Goal: Information Seeking & Learning: Learn about a topic

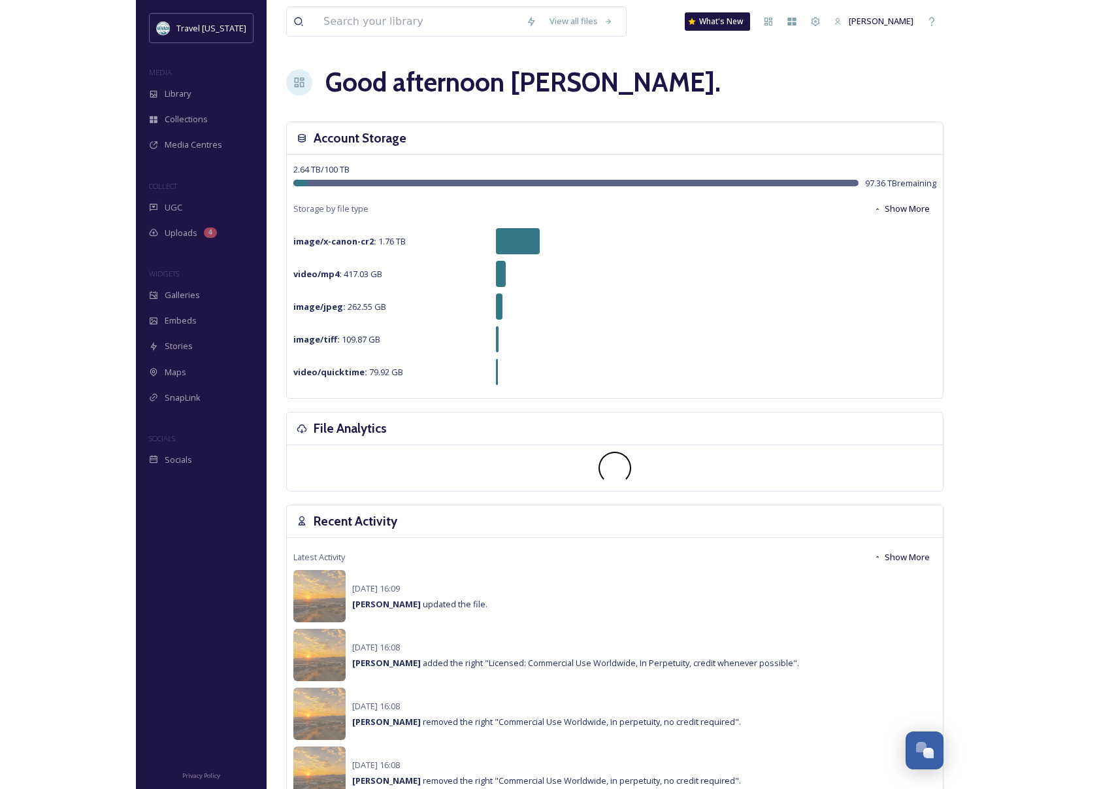
scroll to position [210, 0]
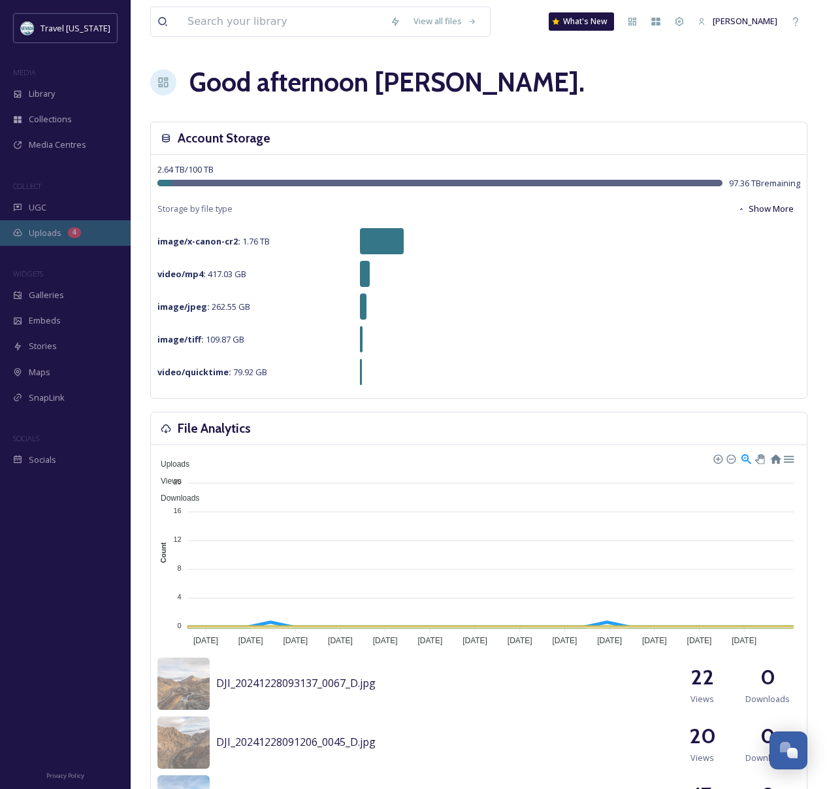
click at [54, 240] on div "Uploads 4" at bounding box center [65, 232] width 131 height 25
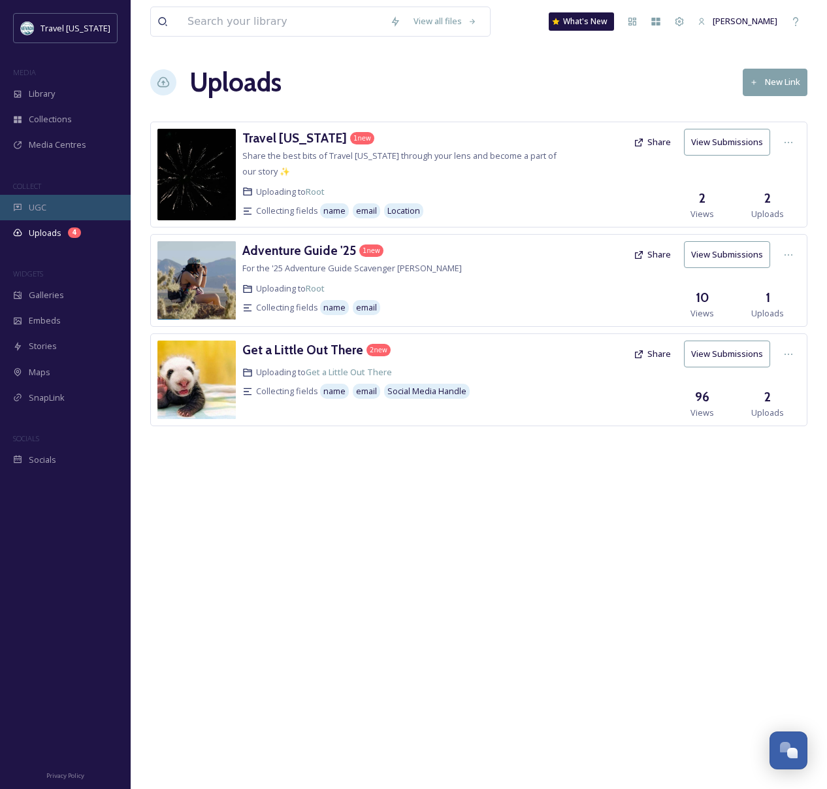
click at [31, 199] on div "UGC" at bounding box center [65, 207] width 131 height 25
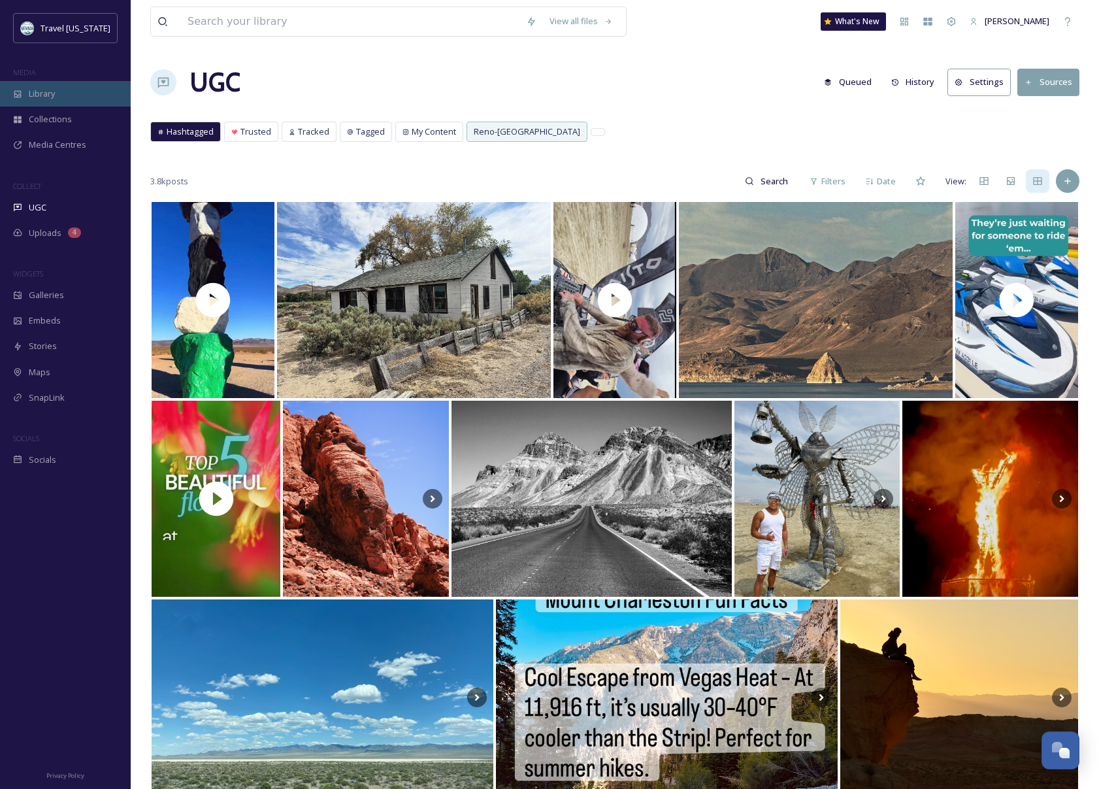
click at [74, 95] on div "Library" at bounding box center [65, 93] width 131 height 25
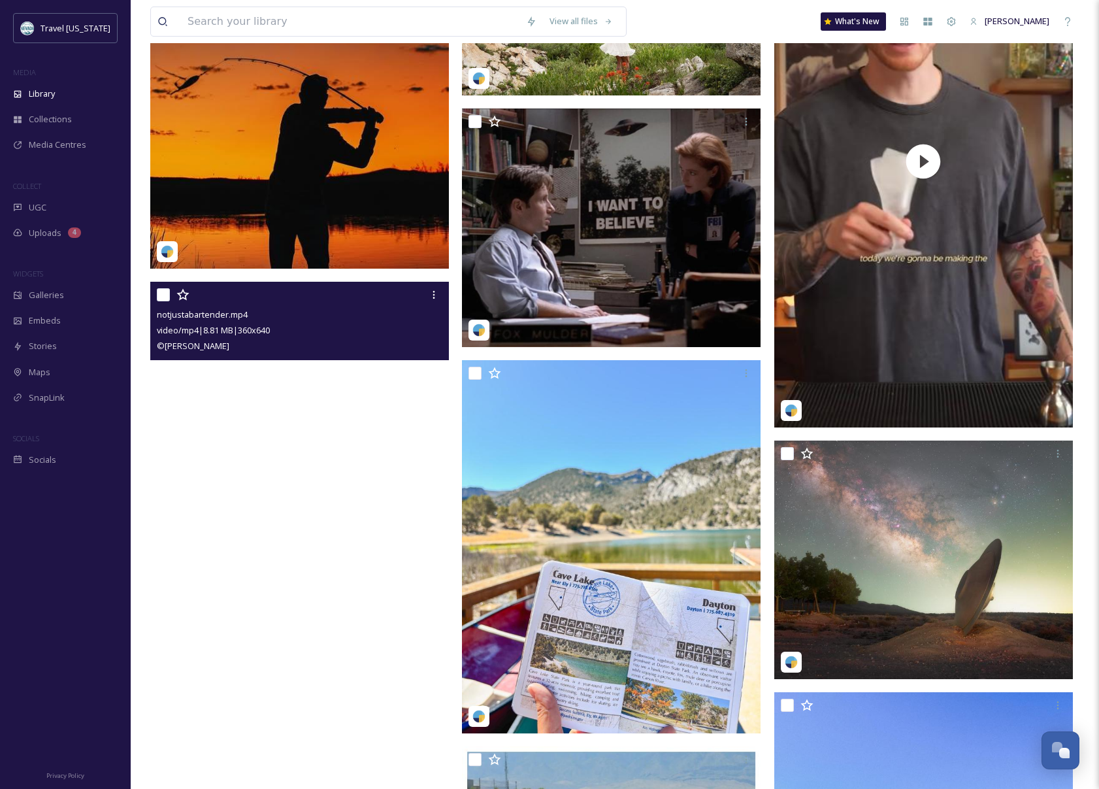
scroll to position [435, 0]
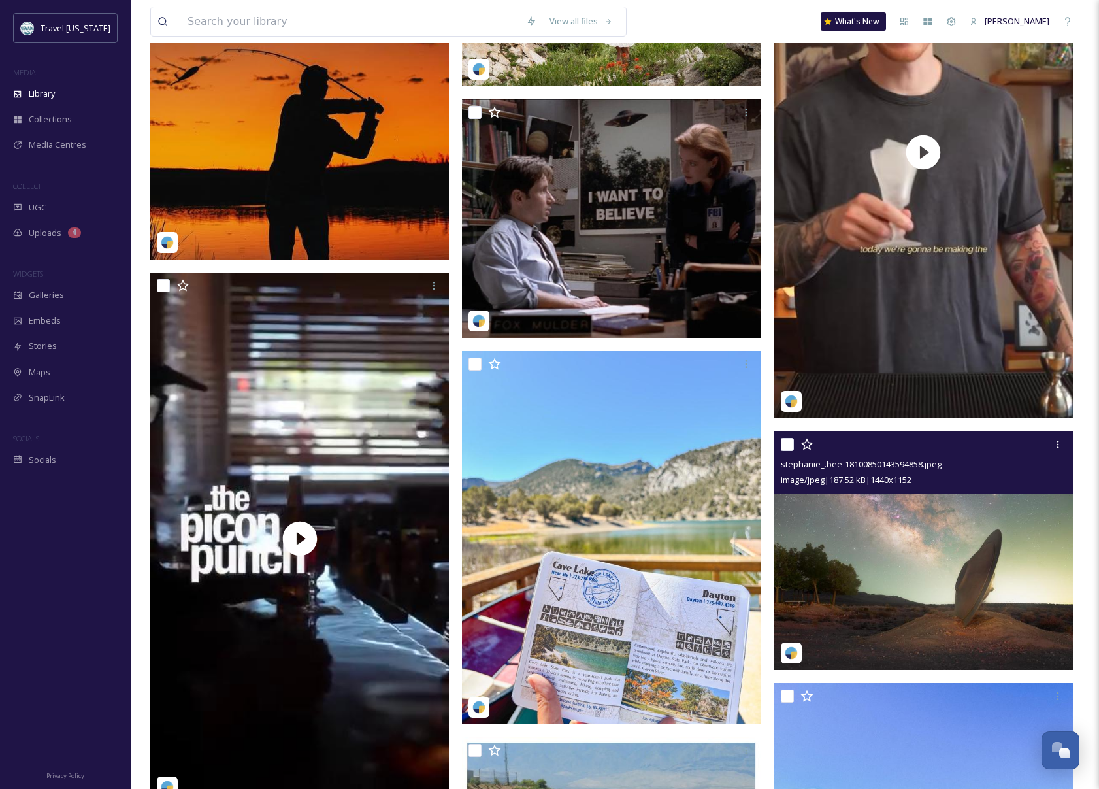
click at [827, 591] on img at bounding box center [923, 550] width 299 height 239
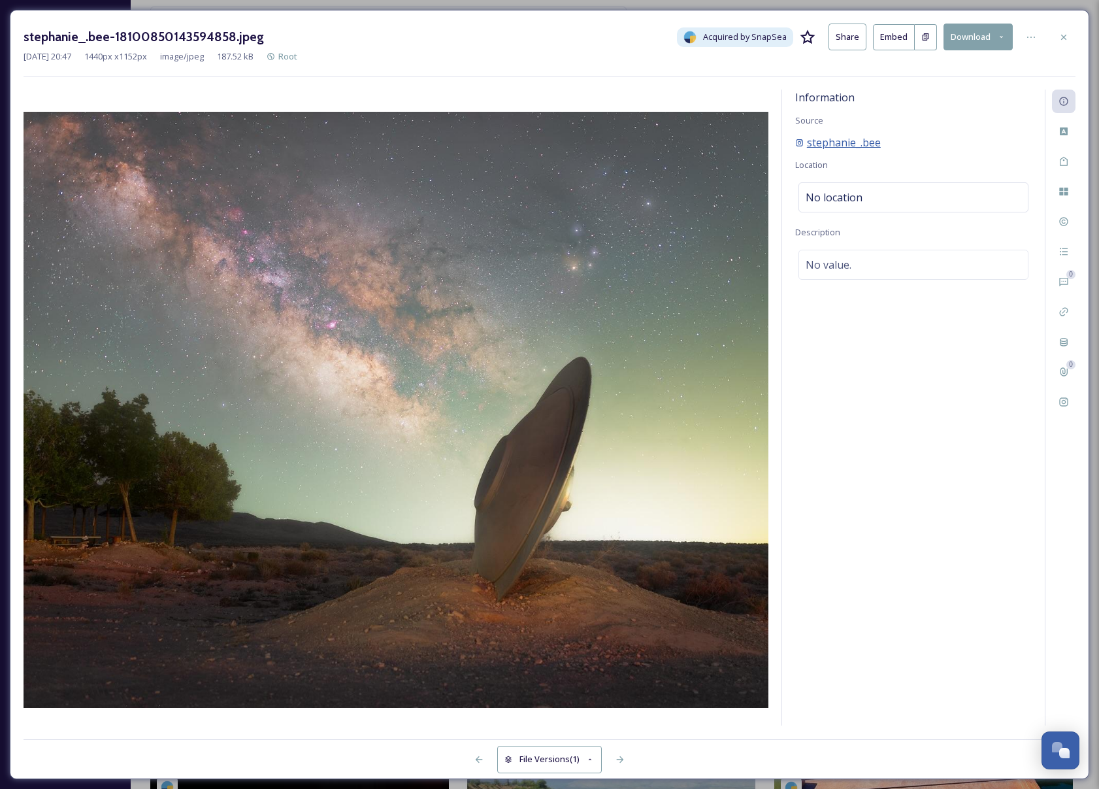
click at [827, 141] on span "stephanie_.bee" at bounding box center [844, 143] width 74 height 16
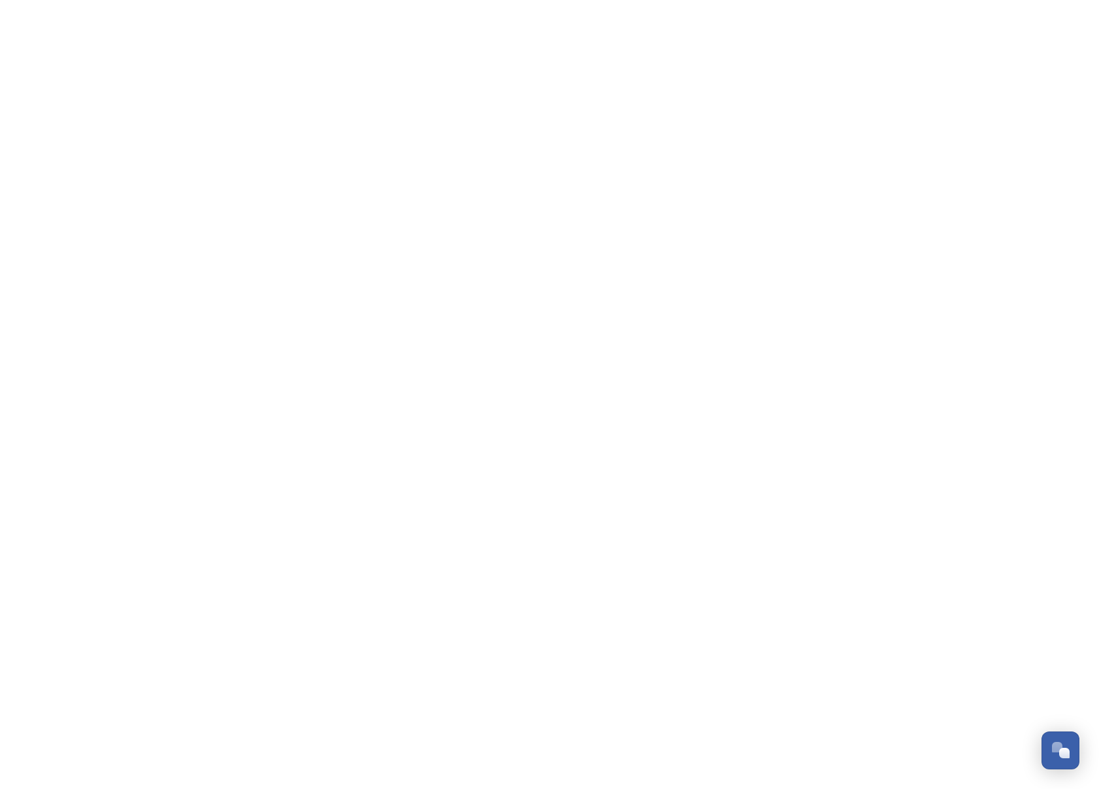
scroll to position [210, 0]
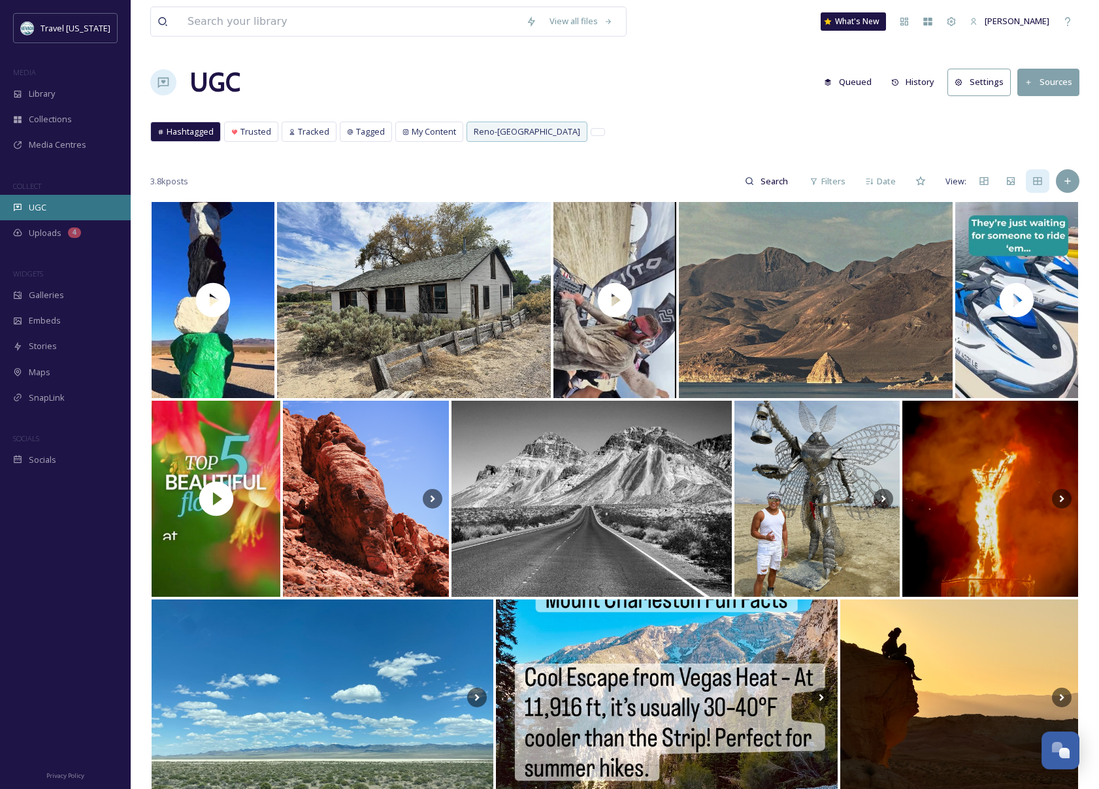
click at [51, 210] on div "UGC" at bounding box center [65, 207] width 131 height 25
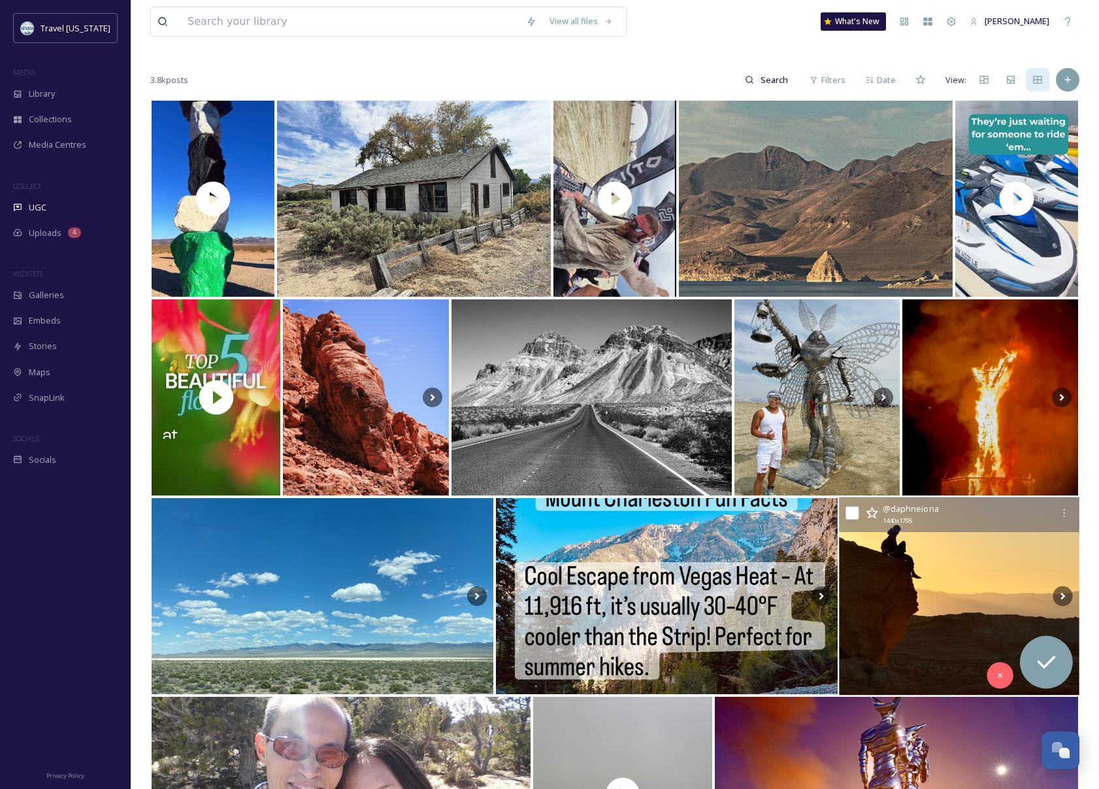
scroll to position [104, 0]
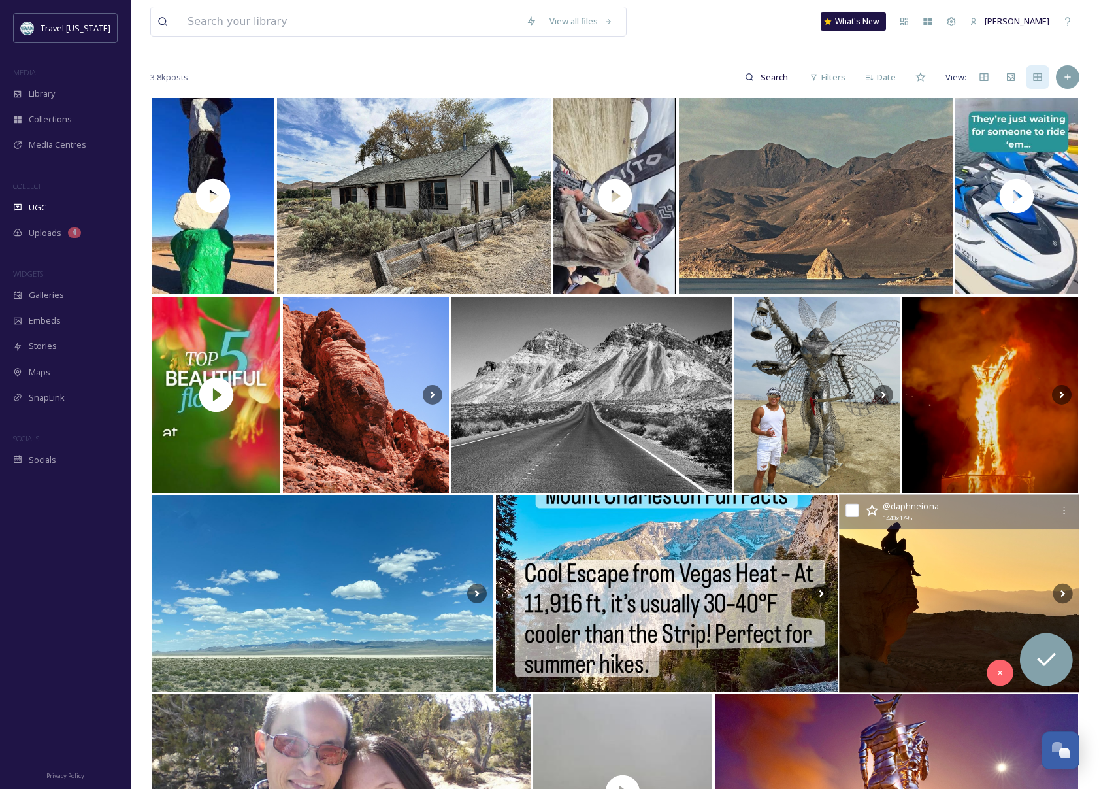
click at [896, 614] on img at bounding box center [959, 594] width 240 height 198
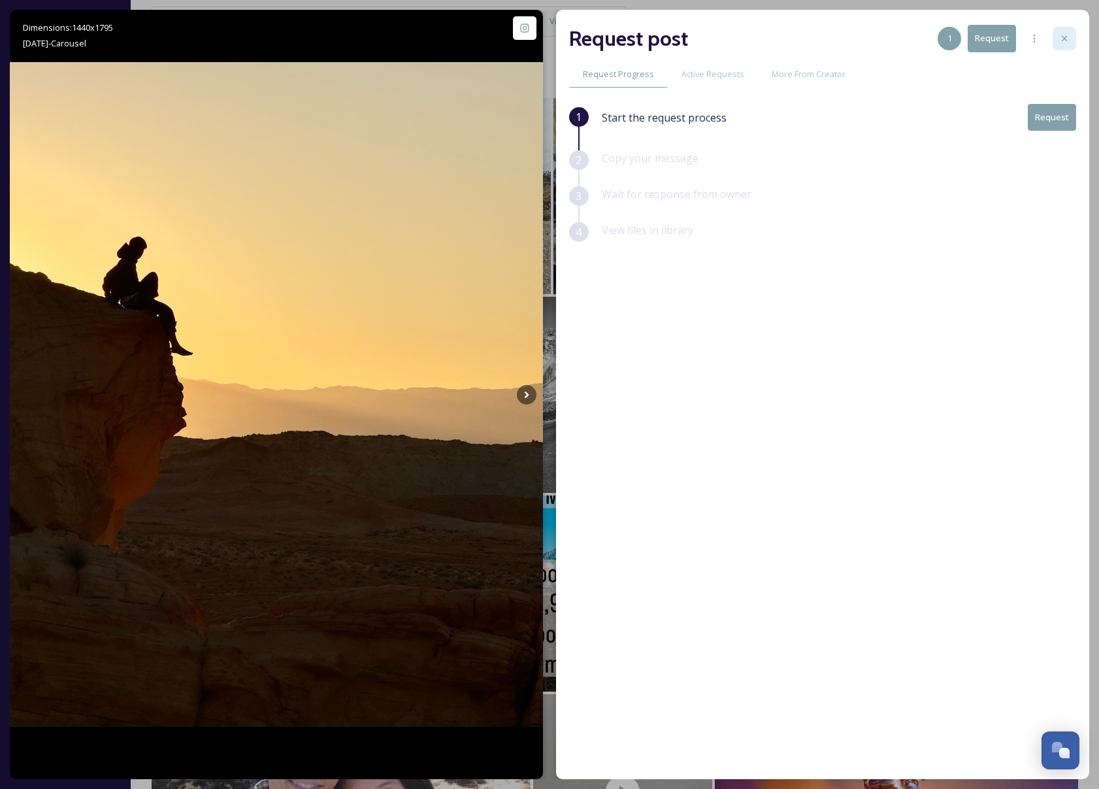
click at [1071, 42] on div at bounding box center [1065, 39] width 24 height 24
